Goal: Find specific page/section: Find specific page/section

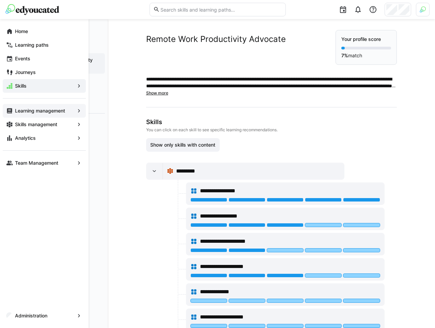
click at [0, 0] on app-navigation-label "Learning management" at bounding box center [0, 0] width 0 height 0
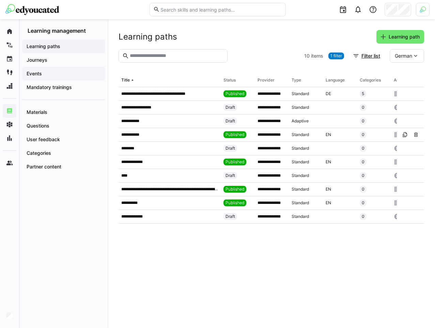
click at [47, 72] on span "Events" at bounding box center [64, 73] width 76 height 7
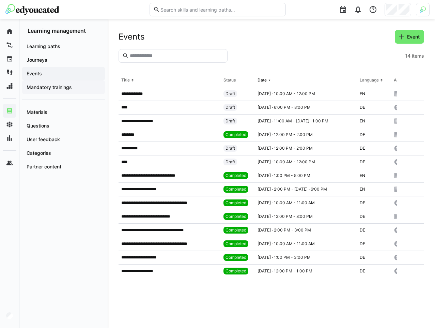
click at [0, 0] on app-navigation-label "Mandatory trainings" at bounding box center [0, 0] width 0 height 0
